Goal: Transaction & Acquisition: Book appointment/travel/reservation

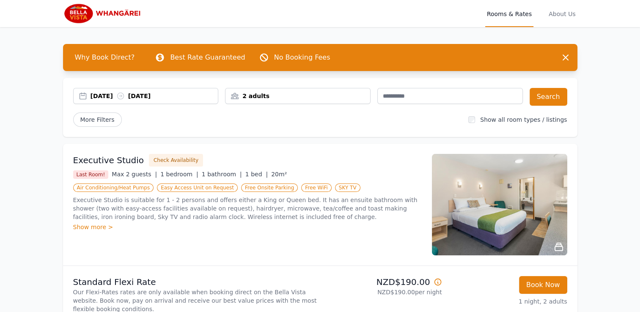
click at [277, 98] on div "2 adults" at bounding box center [297, 96] width 145 height 8
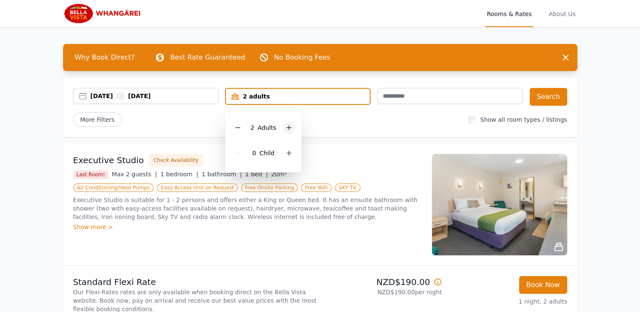
click at [291, 124] on icon at bounding box center [289, 127] width 7 height 7
click at [122, 93] on div "[DATE] [DATE]" at bounding box center [155, 96] width 128 height 8
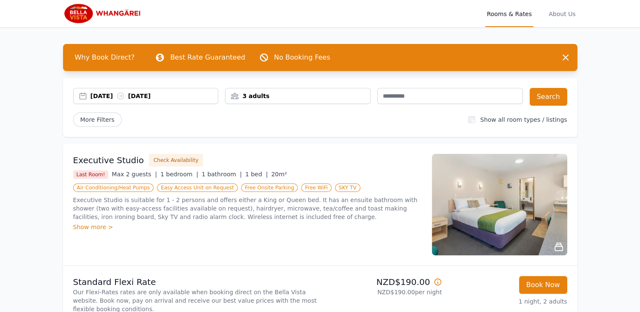
click at [125, 93] on icon at bounding box center [120, 96] width 8 height 8
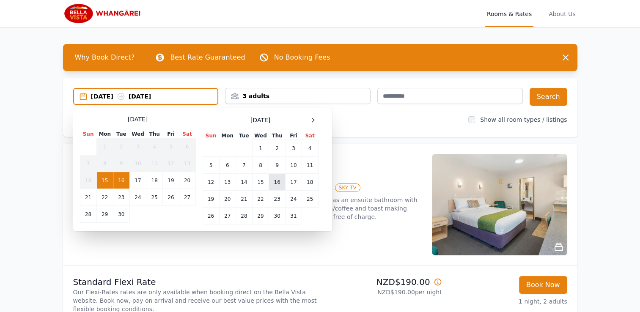
click at [275, 183] on td "16" at bounding box center [277, 182] width 16 height 17
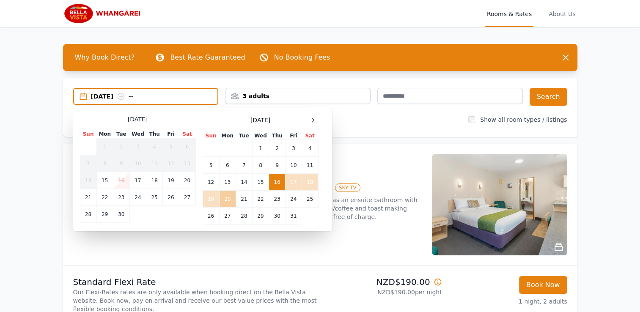
click at [226, 199] on td "20" at bounding box center [227, 199] width 16 height 17
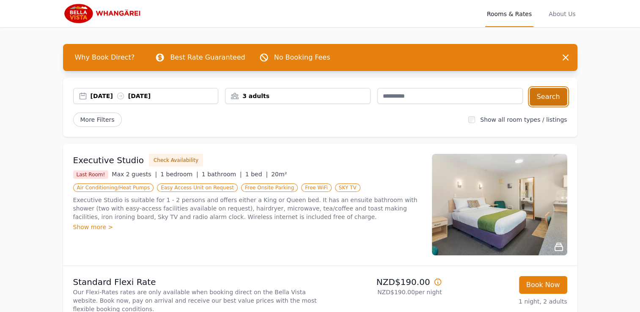
click at [552, 94] on button "Search" at bounding box center [549, 97] width 38 height 18
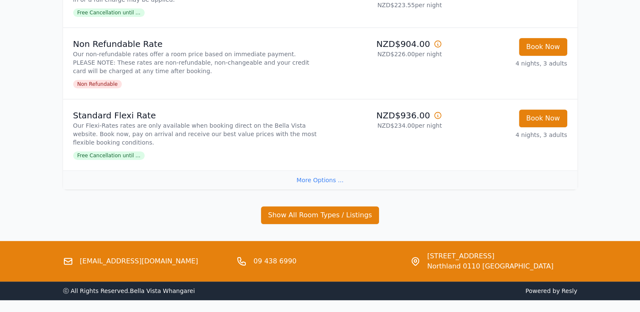
scroll to position [295, 0]
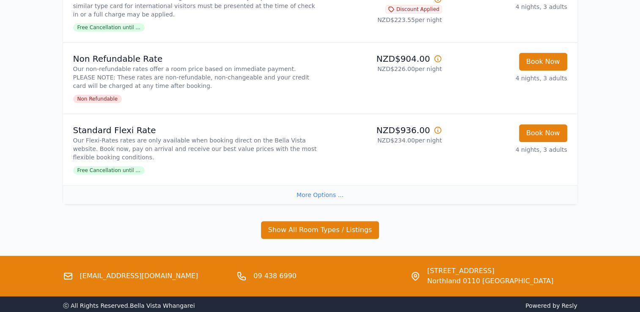
click at [316, 196] on div "More Options ..." at bounding box center [320, 194] width 514 height 19
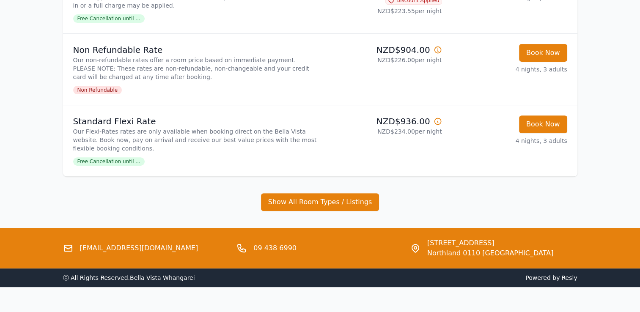
scroll to position [318, 0]
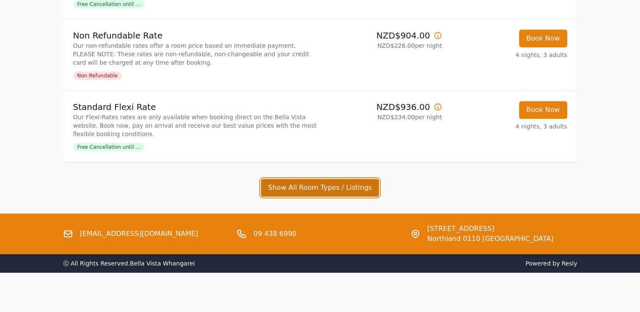
click at [310, 188] on button "Show All Room Types / Listings" at bounding box center [320, 188] width 118 height 18
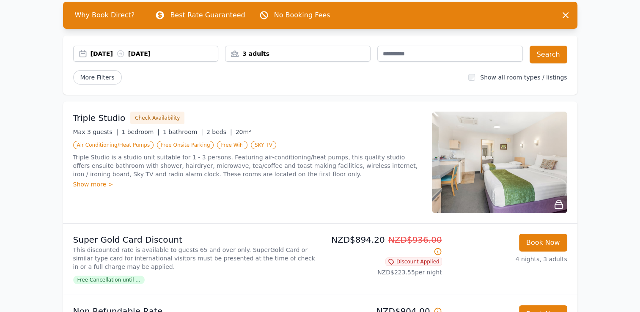
scroll to position [0, 0]
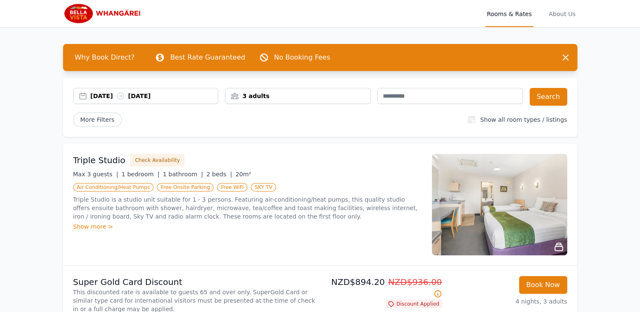
click at [113, 11] on img at bounding box center [103, 13] width 81 height 20
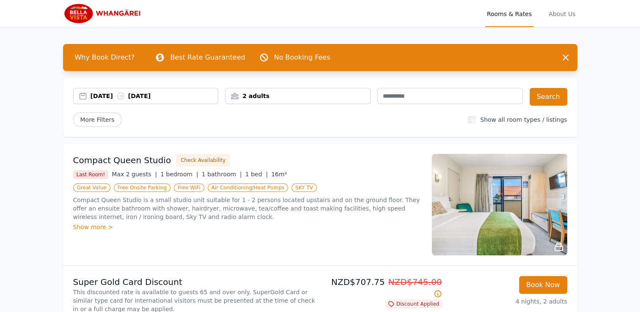
click at [317, 96] on div "2 adults" at bounding box center [297, 96] width 145 height 8
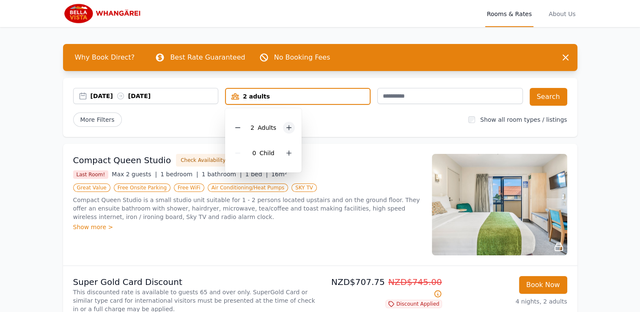
click at [286, 128] on icon at bounding box center [289, 127] width 7 height 7
click at [560, 100] on button "Search" at bounding box center [549, 97] width 38 height 18
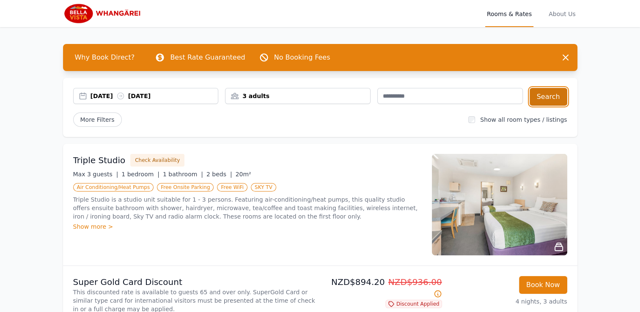
click at [543, 97] on button "Search" at bounding box center [549, 97] width 38 height 18
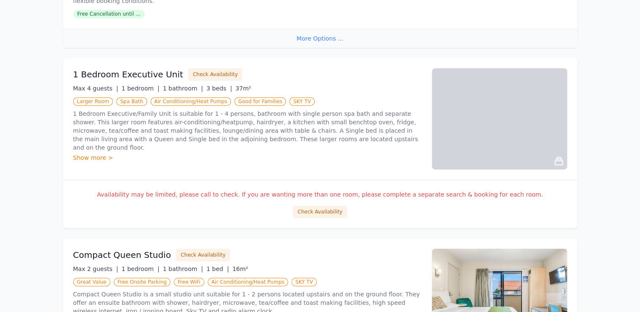
scroll to position [465, 0]
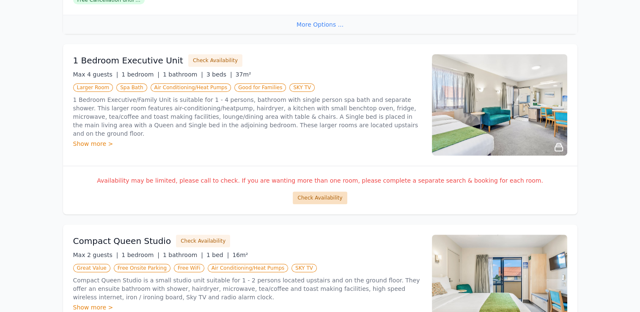
click at [327, 197] on button "Check Availability" at bounding box center [320, 198] width 54 height 13
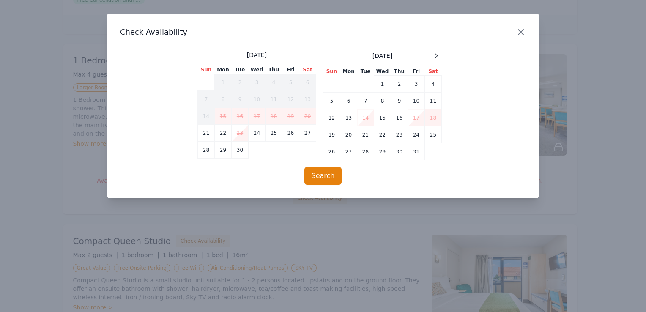
click at [519, 28] on icon "button" at bounding box center [521, 32] width 10 height 10
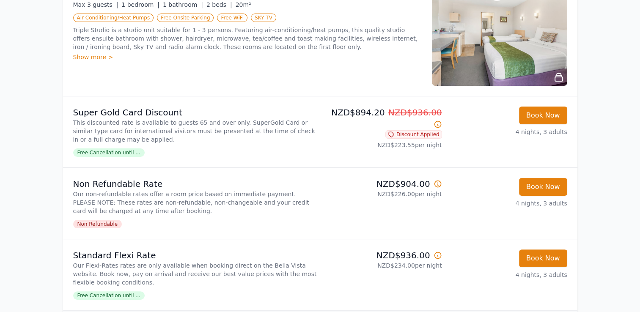
scroll to position [189, 0]
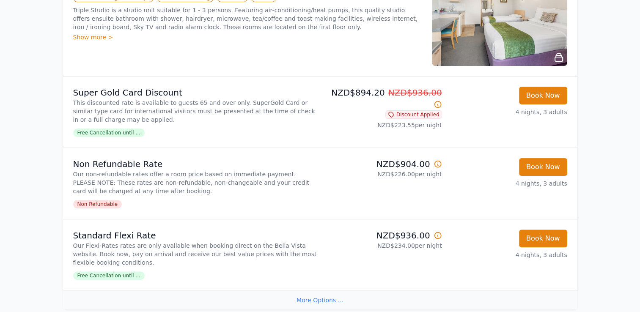
click at [235, 270] on div "Free Cancellation until ..." at bounding box center [195, 275] width 244 height 10
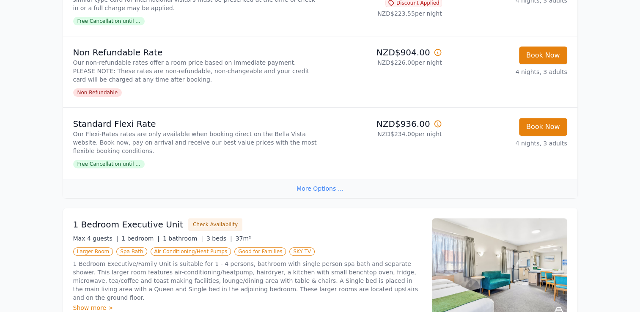
scroll to position [316, 0]
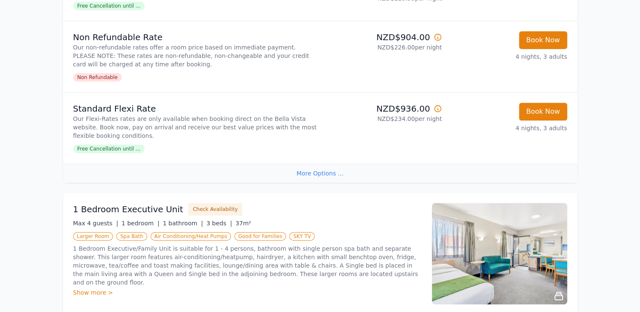
click at [320, 174] on div "More Options ..." at bounding box center [320, 173] width 514 height 19
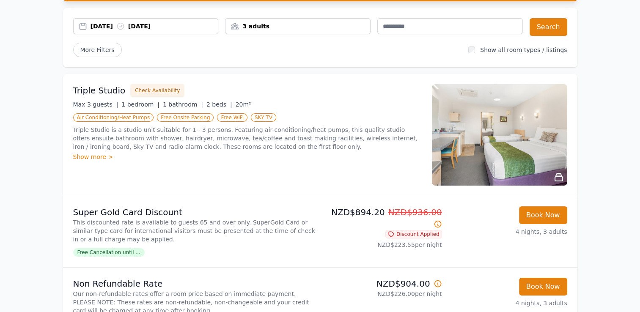
scroll to position [85, 0]
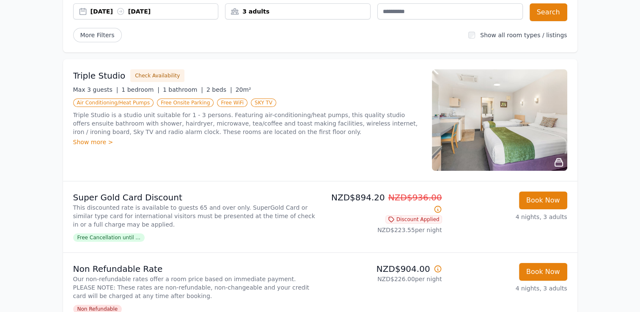
click at [90, 143] on div "Show more >" at bounding box center [247, 142] width 349 height 8
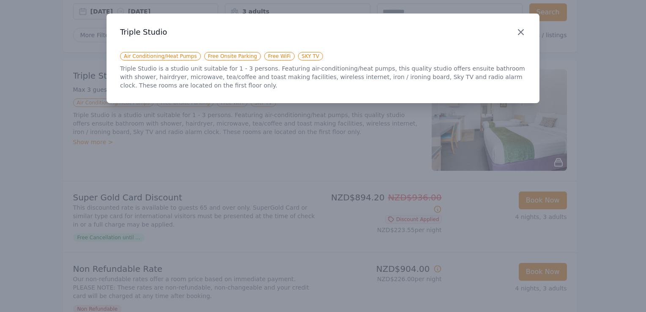
click at [522, 33] on icon "button" at bounding box center [521, 32] width 5 height 5
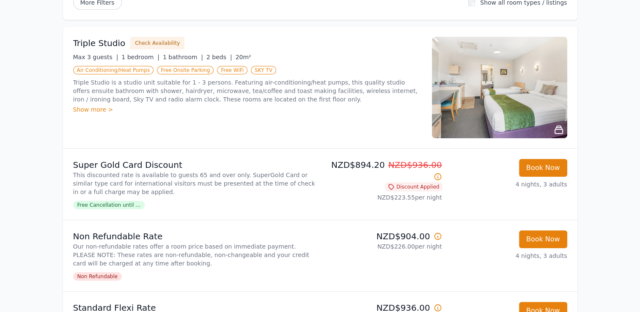
scroll to position [0, 0]
